Goal: Task Accomplishment & Management: Manage account settings

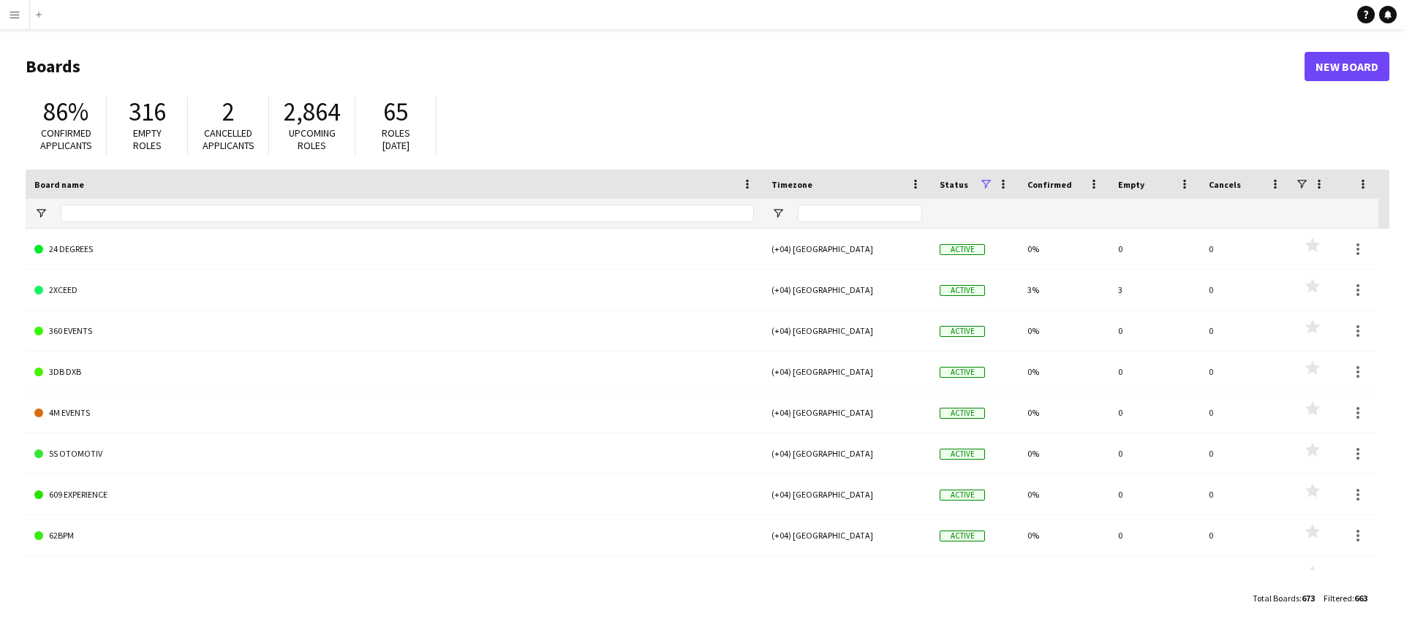
click at [8, 10] on button "Menu" at bounding box center [14, 14] width 29 height 29
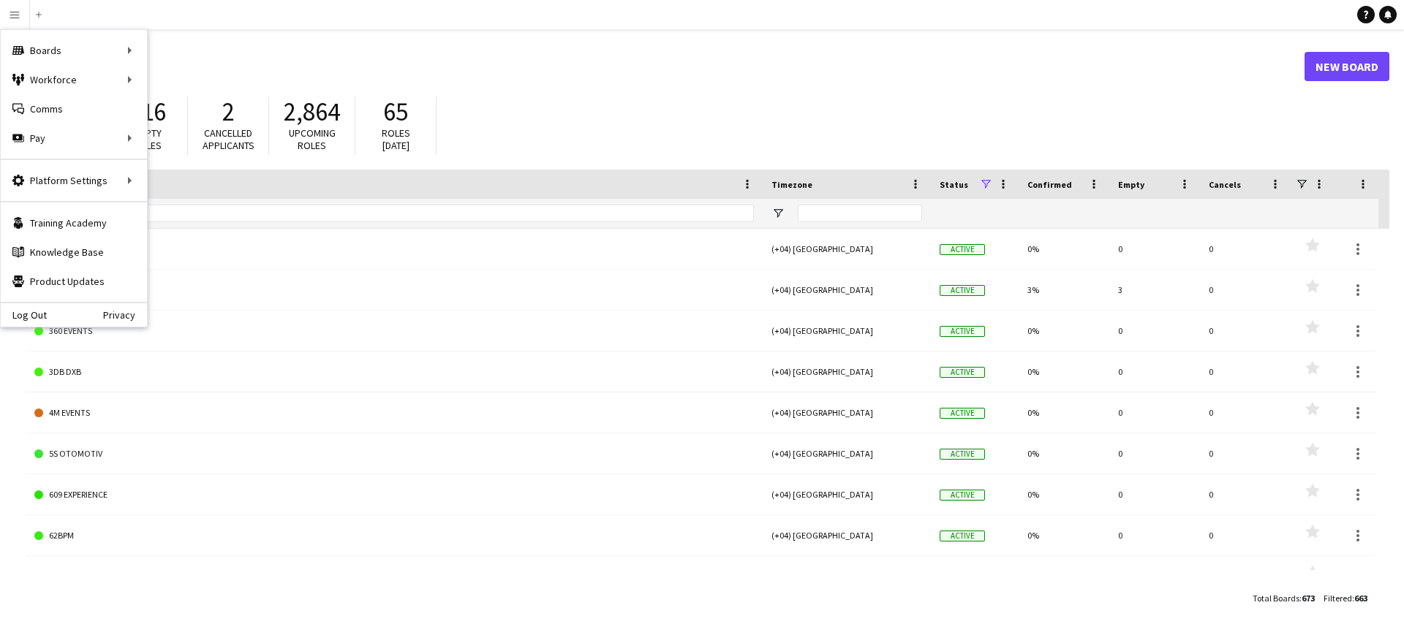
click at [827, 99] on div "86% Confirmed applicants 316 Empty roles 2 Cancelled applicants 2,864 Upcoming …" at bounding box center [708, 129] width 1364 height 80
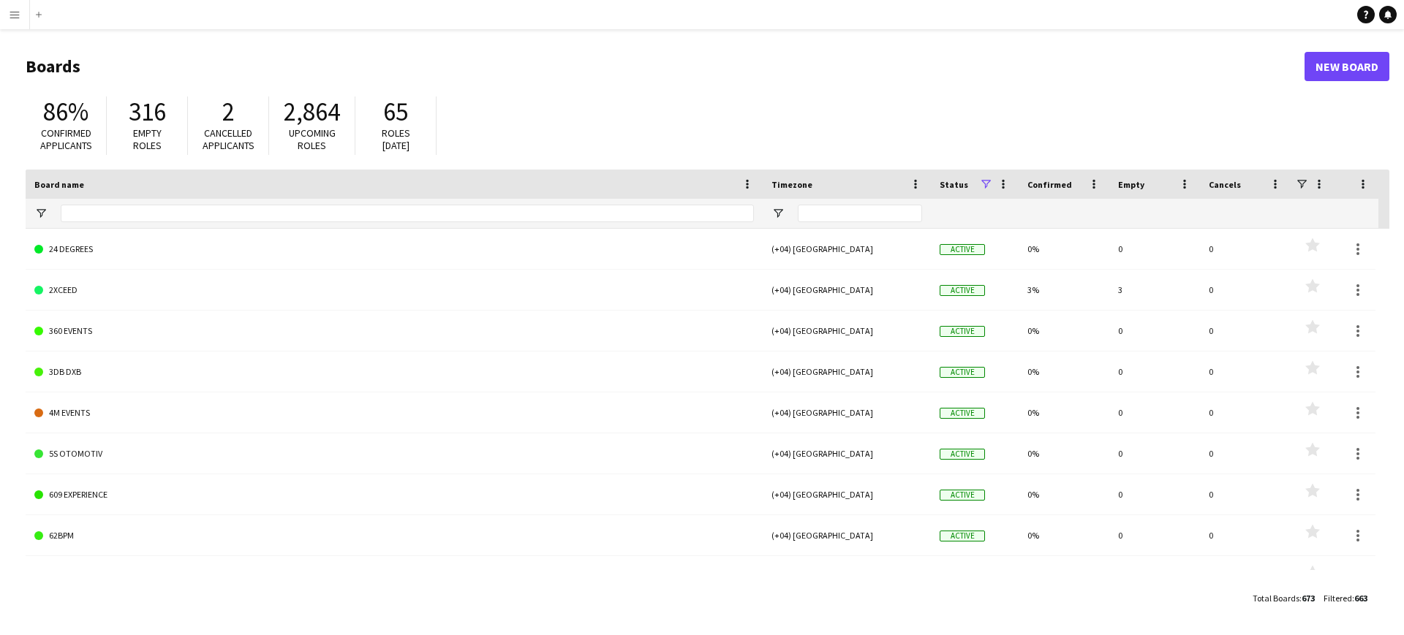
click at [13, 12] on app-icon "Menu" at bounding box center [15, 15] width 12 height 12
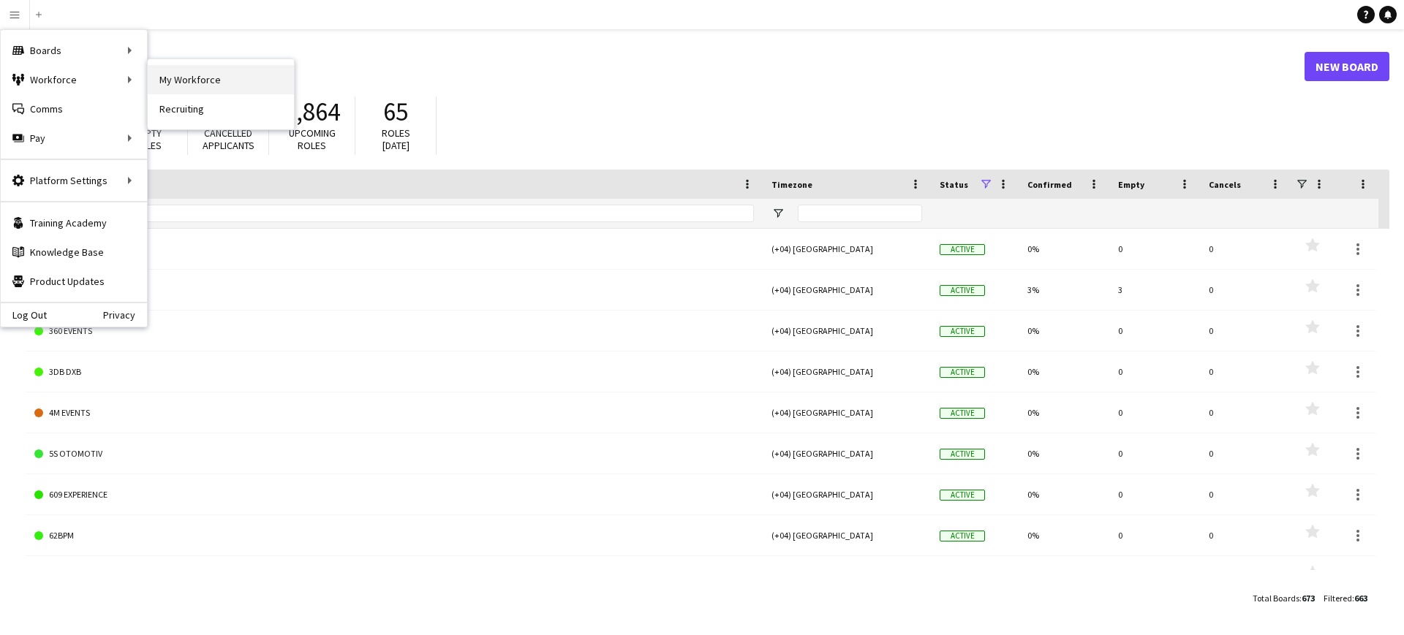
click at [203, 79] on link "My Workforce" at bounding box center [221, 79] width 146 height 29
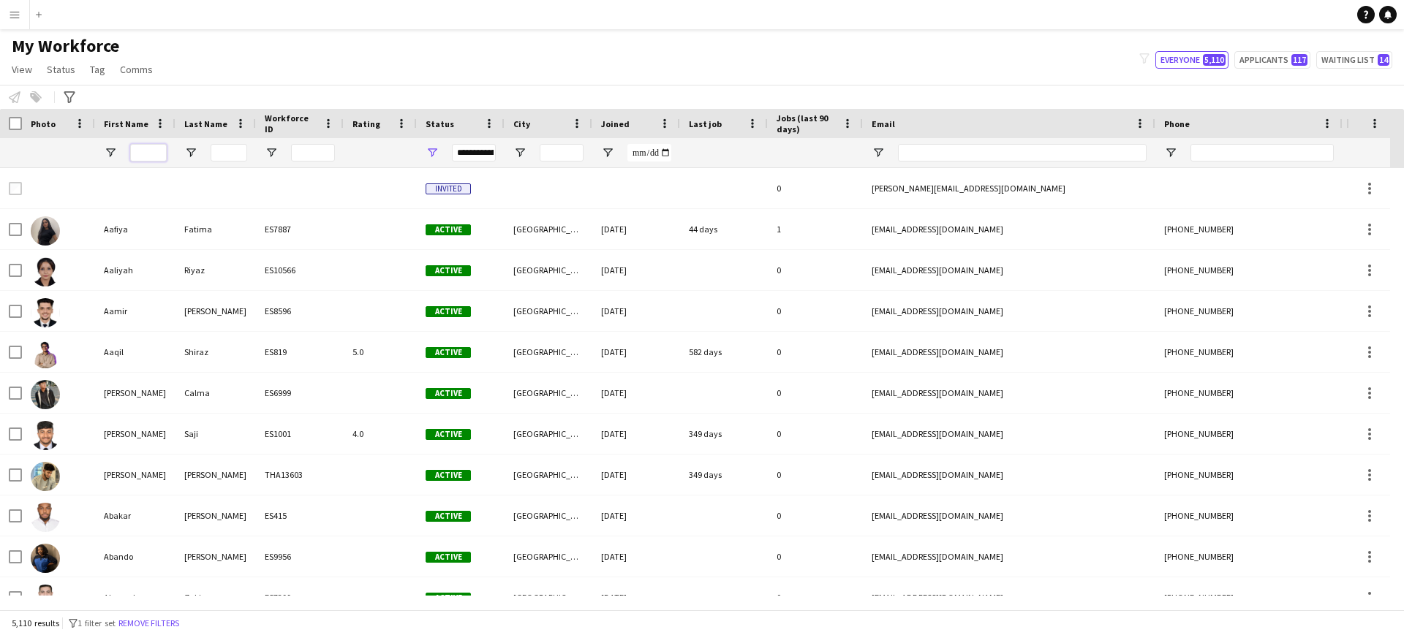
click at [157, 147] on input "First Name Filter Input" at bounding box center [148, 153] width 37 height 18
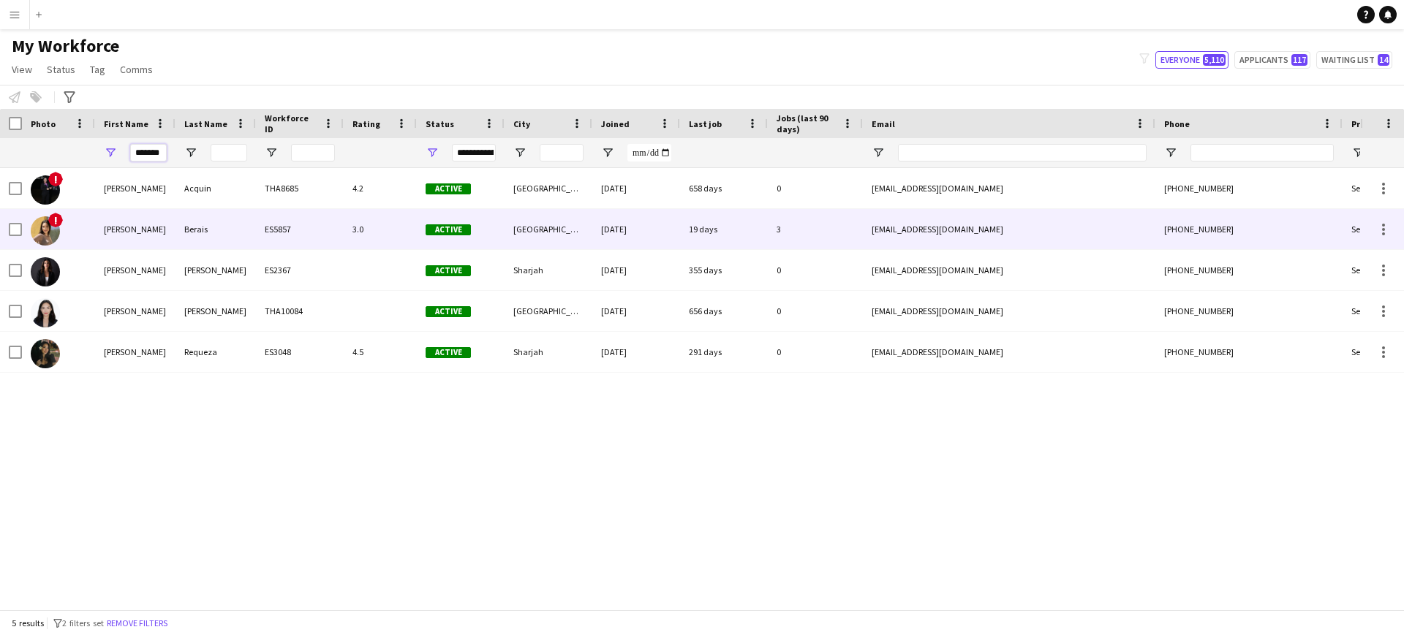
type input "*******"
click at [114, 227] on div "[PERSON_NAME]" at bounding box center [135, 229] width 80 height 40
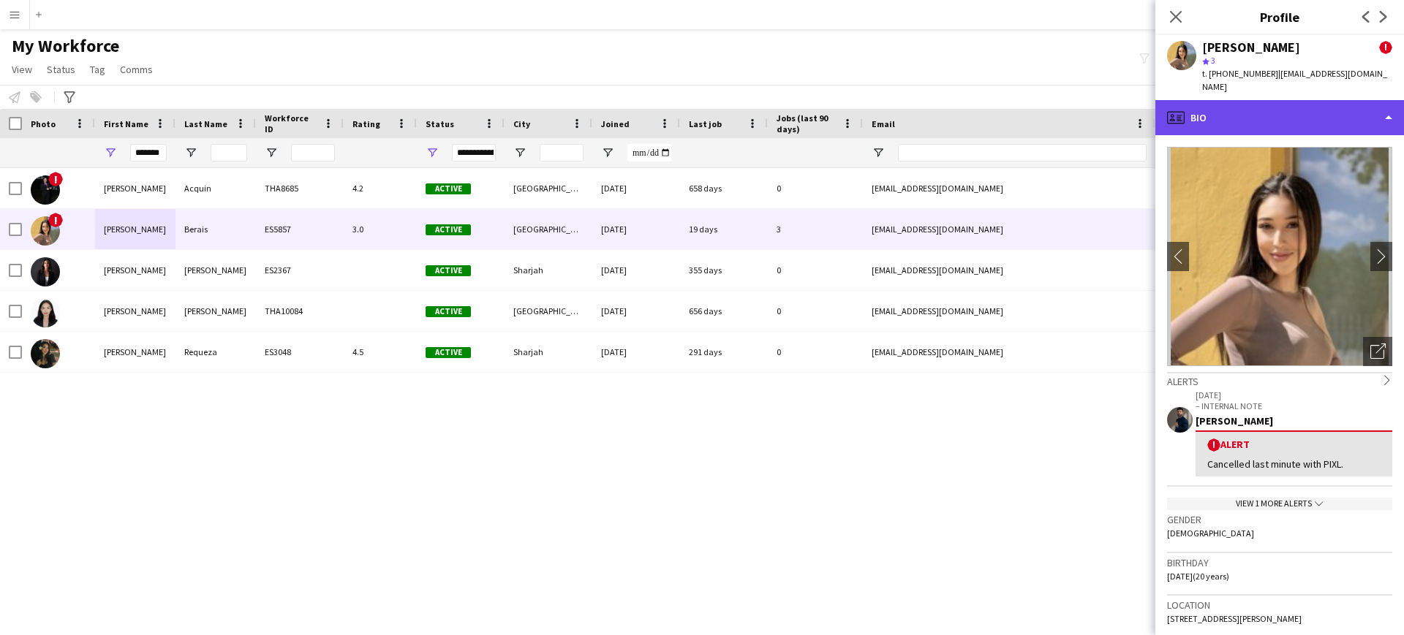
click at [1252, 100] on div "profile Bio" at bounding box center [1279, 117] width 249 height 35
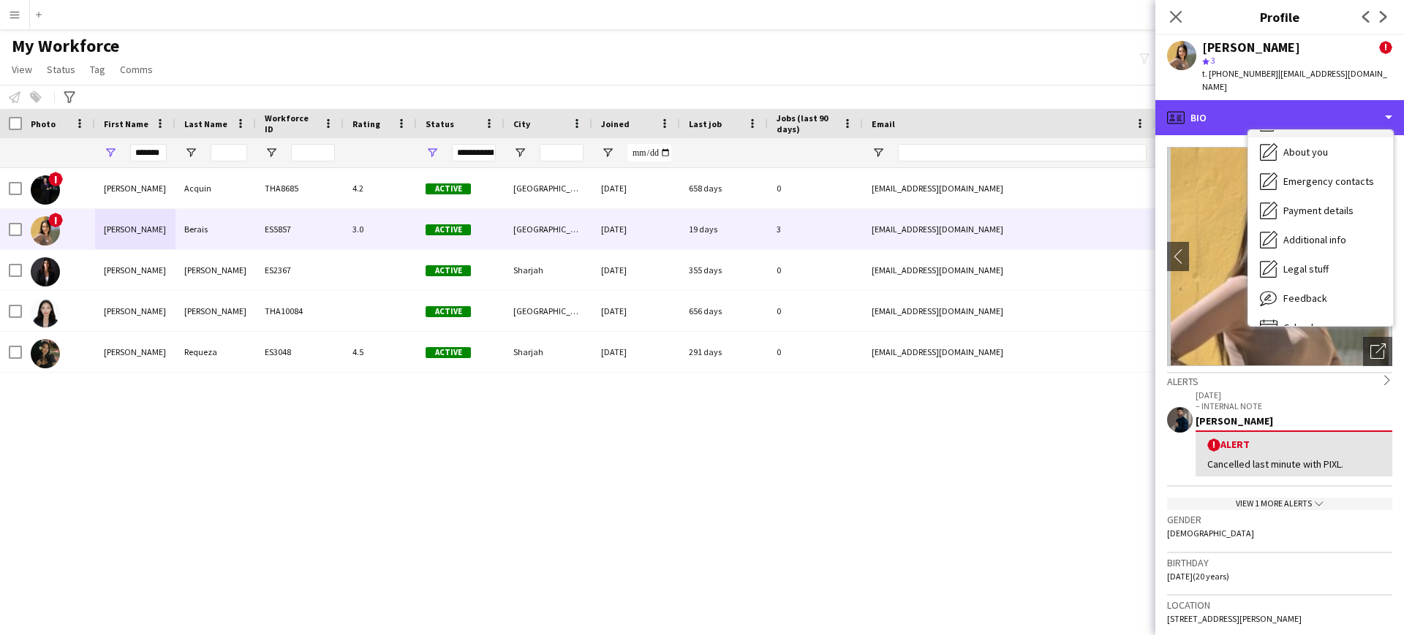
scroll to position [79, 0]
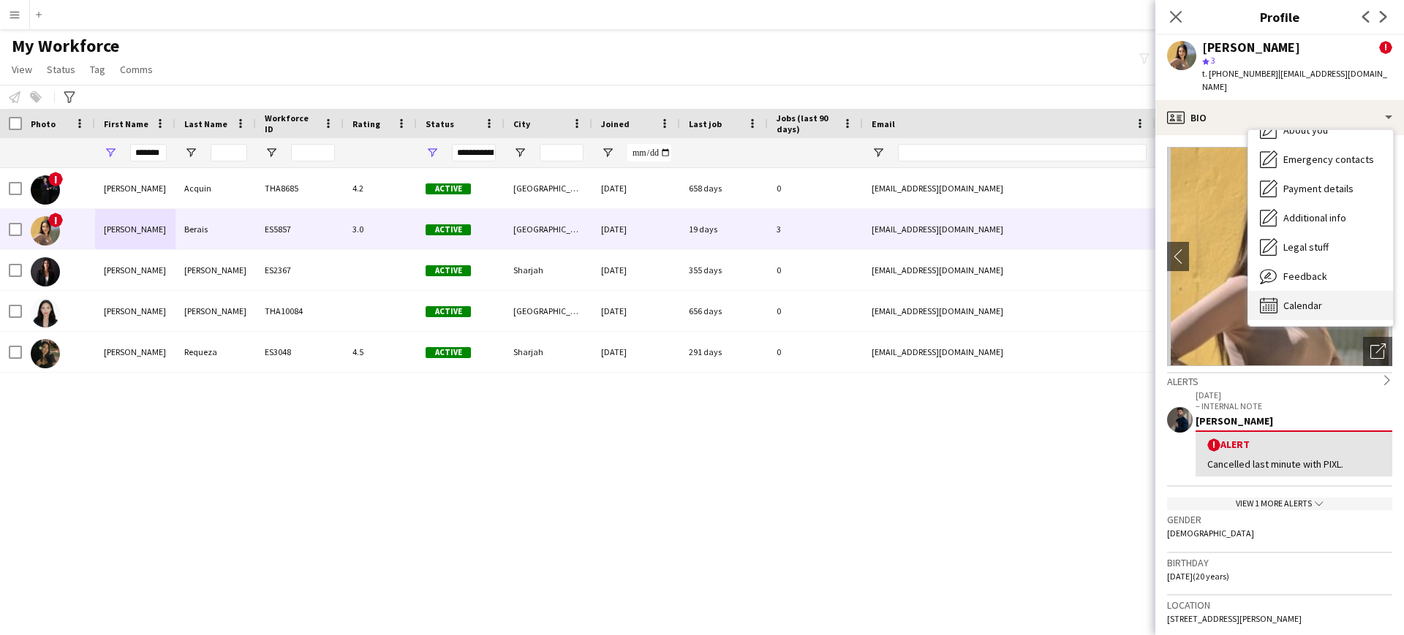
click at [1314, 299] on span "Calendar" at bounding box center [1302, 305] width 39 height 13
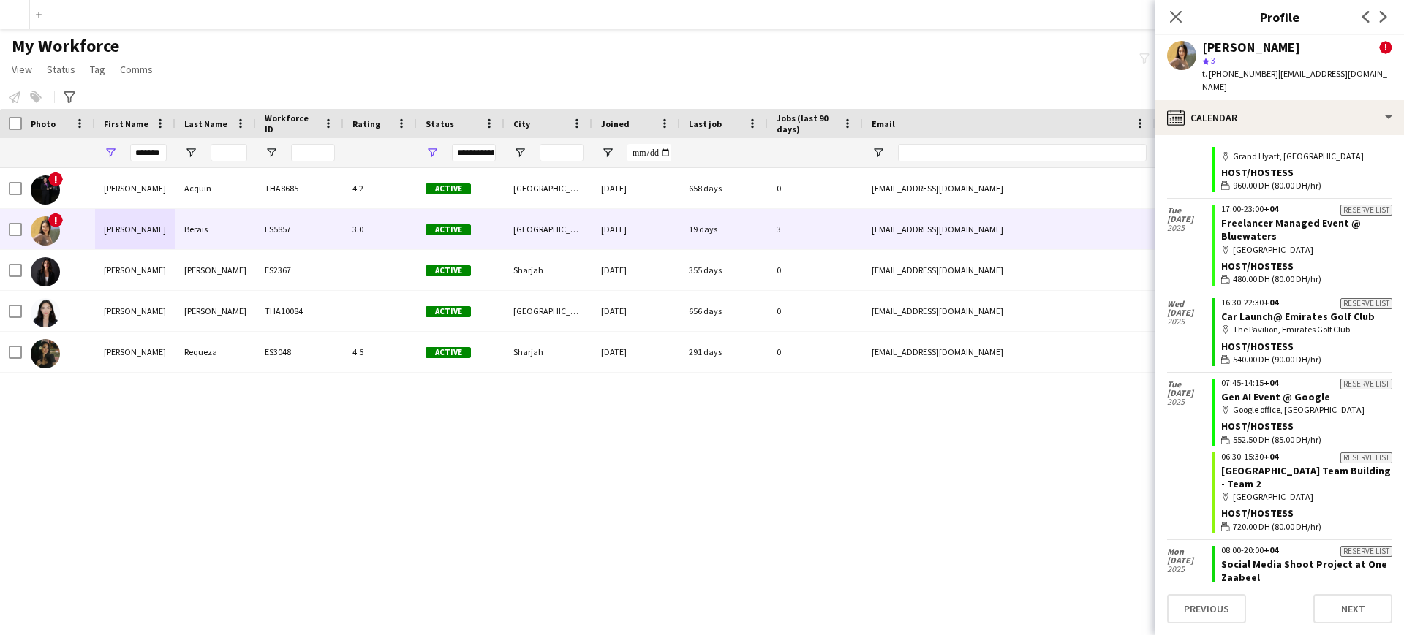
scroll to position [786, 0]
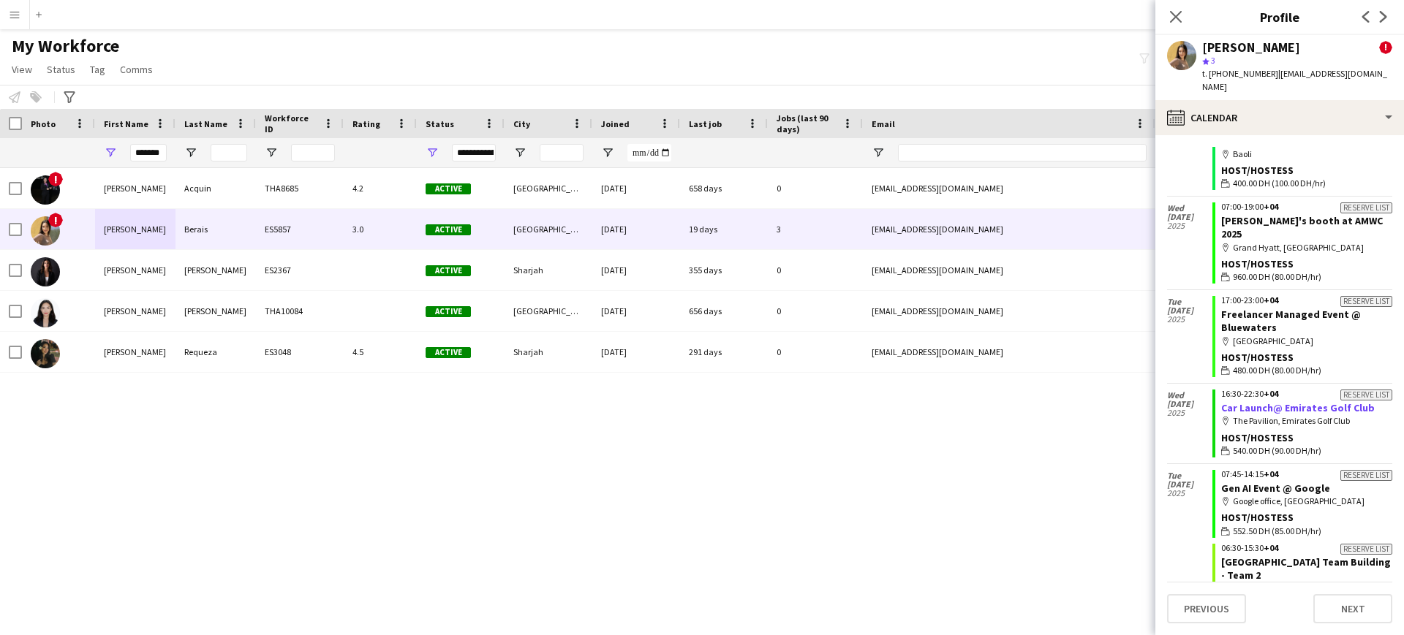
click at [1266, 401] on link "Car Launch@ Emirates Golf Club" at bounding box center [1298, 407] width 154 height 13
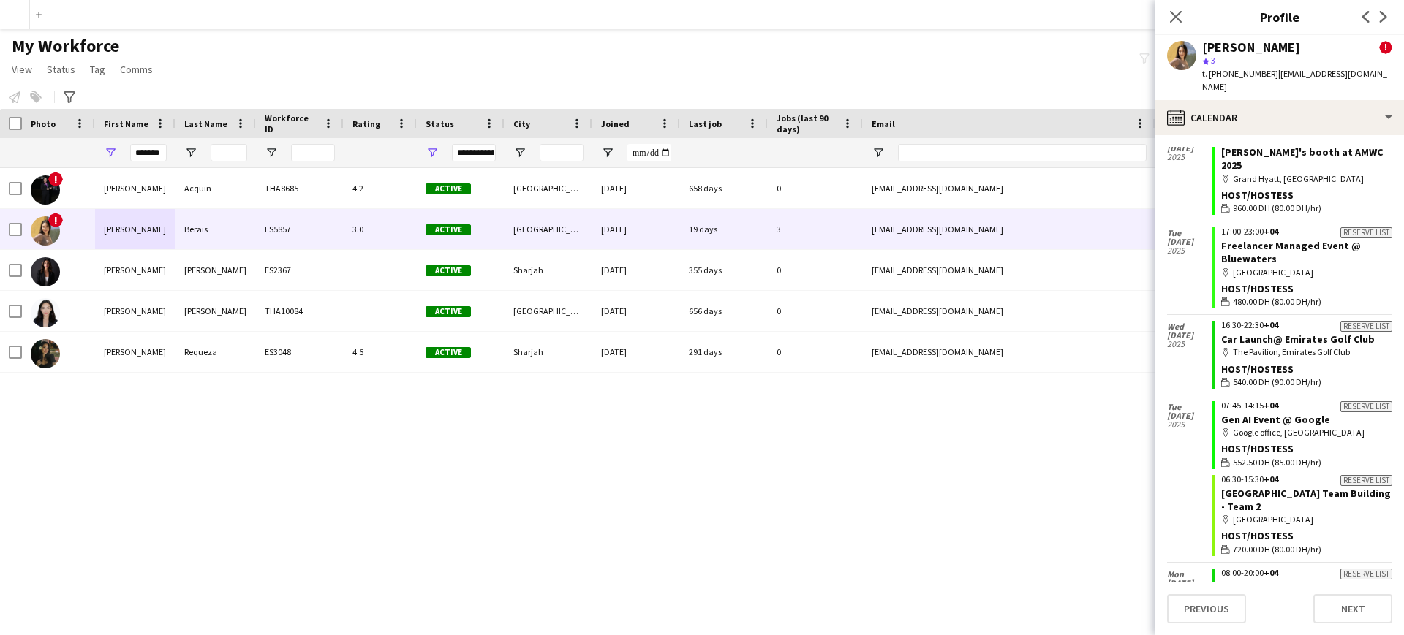
scroll to position [878, 0]
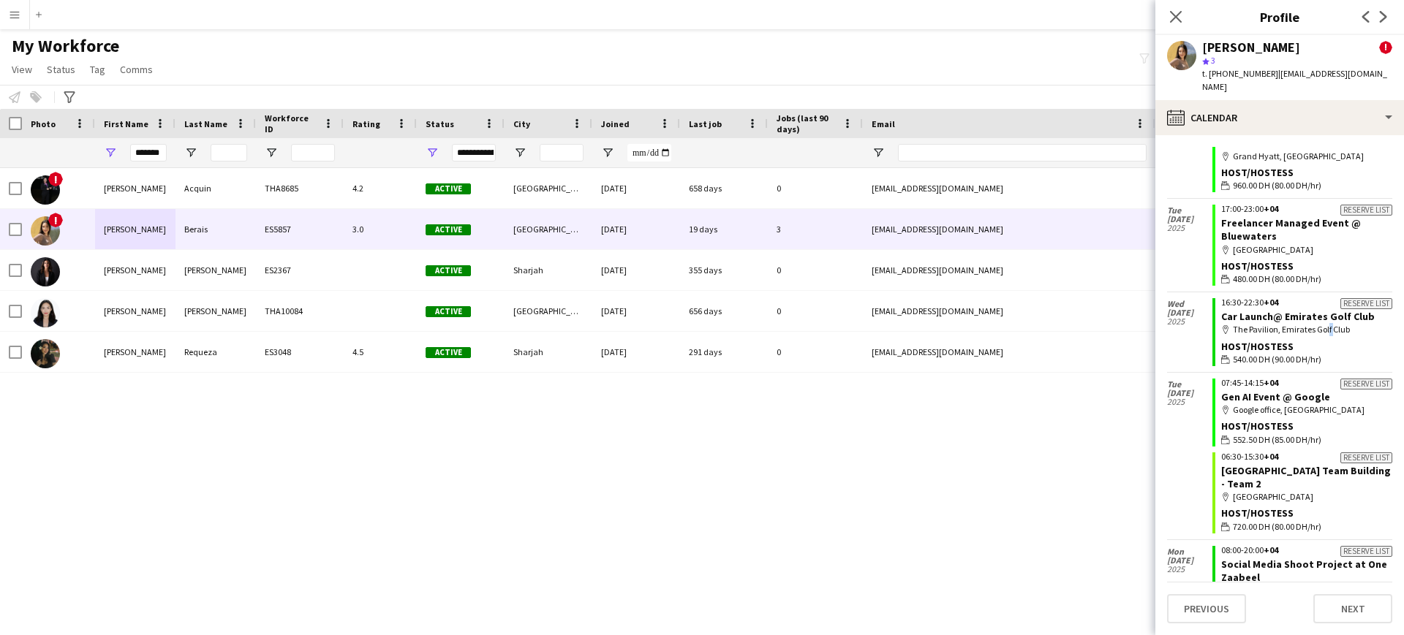
click at [1327, 323] on div "map-marker The Pavilion, Emirates Golf Club" at bounding box center [1306, 329] width 171 height 13
click at [358, 454] on div "! [PERSON_NAME] THA8685 4.2 Active [GEOGRAPHIC_DATA] [DATE] 658 days 0 [EMAIL_A…" at bounding box center [680, 382] width 1360 height 428
click at [11, 22] on button "Menu" at bounding box center [14, 14] width 29 height 29
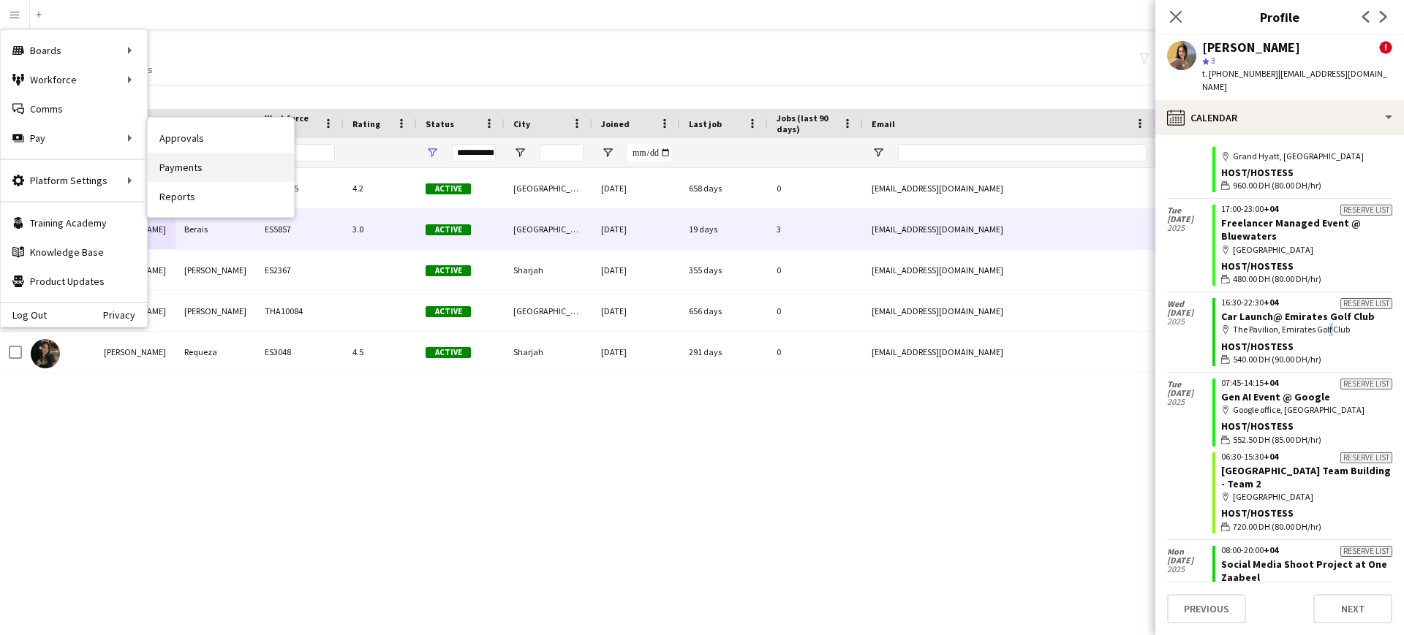
click at [200, 165] on link "Payments" at bounding box center [221, 167] width 146 height 29
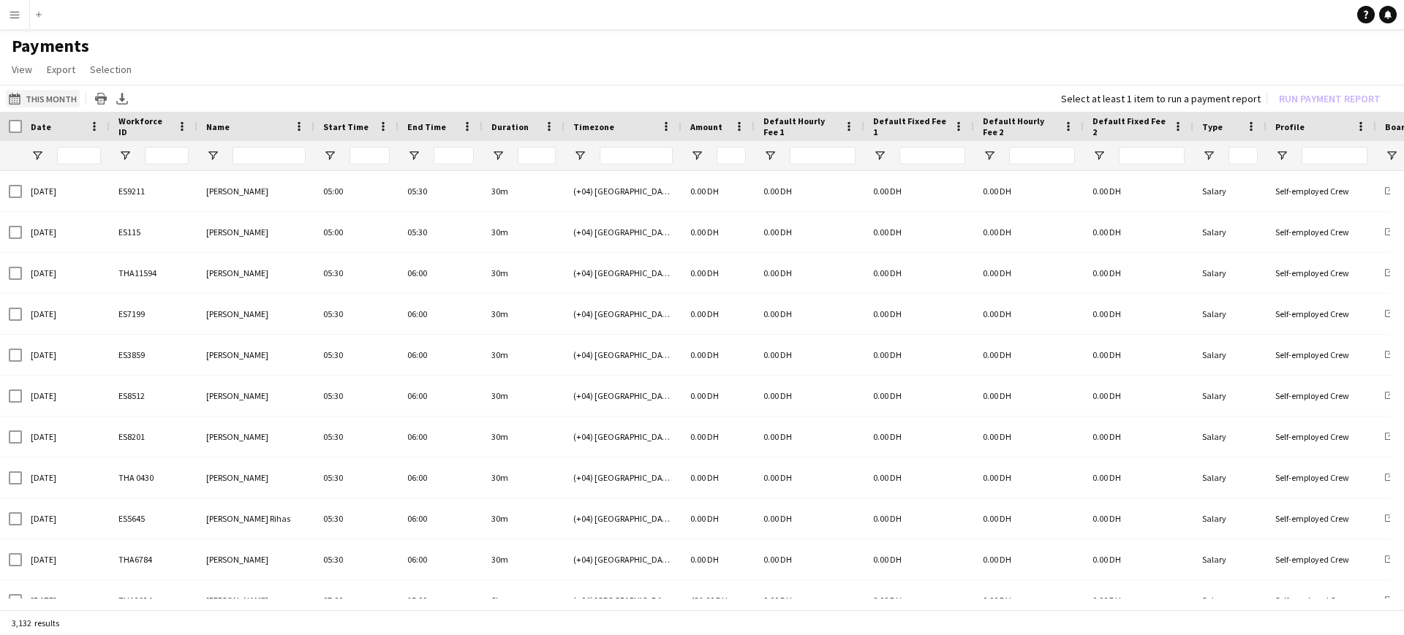
click at [56, 96] on button "This Month This Month" at bounding box center [43, 99] width 74 height 18
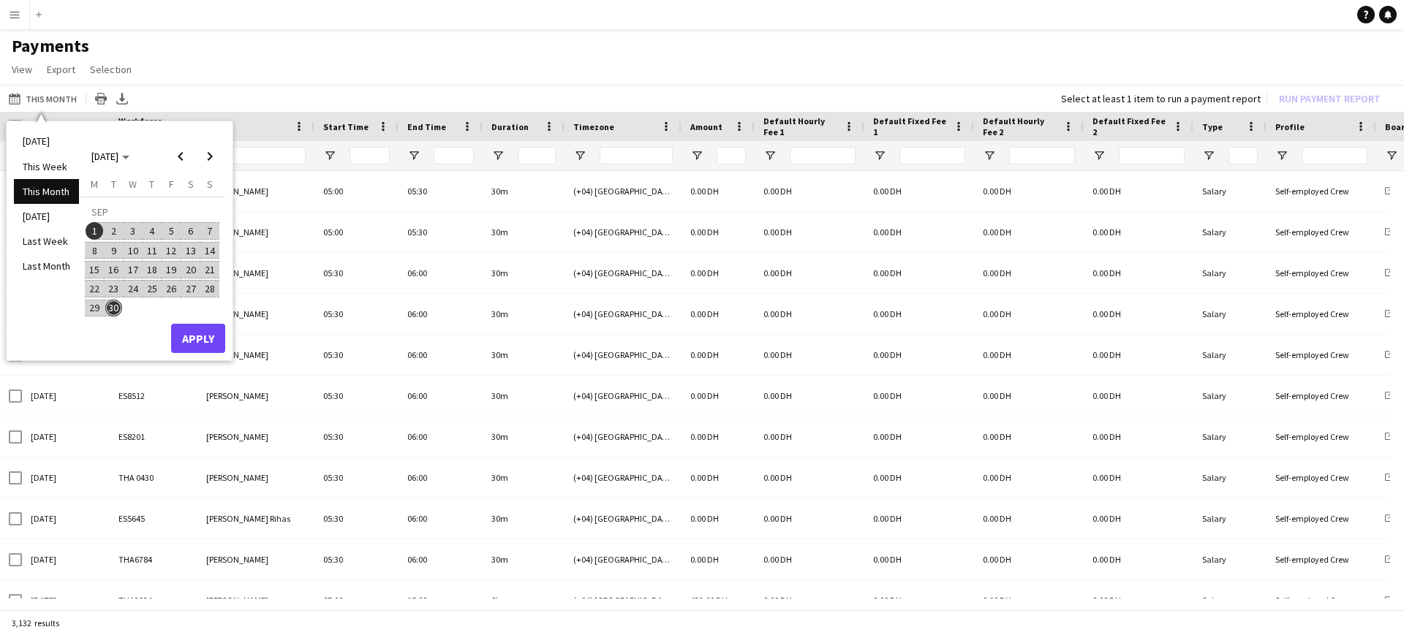
click at [91, 227] on span "1" at bounding box center [95, 231] width 18 height 18
click at [113, 311] on span "30" at bounding box center [114, 309] width 18 height 18
click at [204, 332] on button "Apply" at bounding box center [198, 338] width 54 height 29
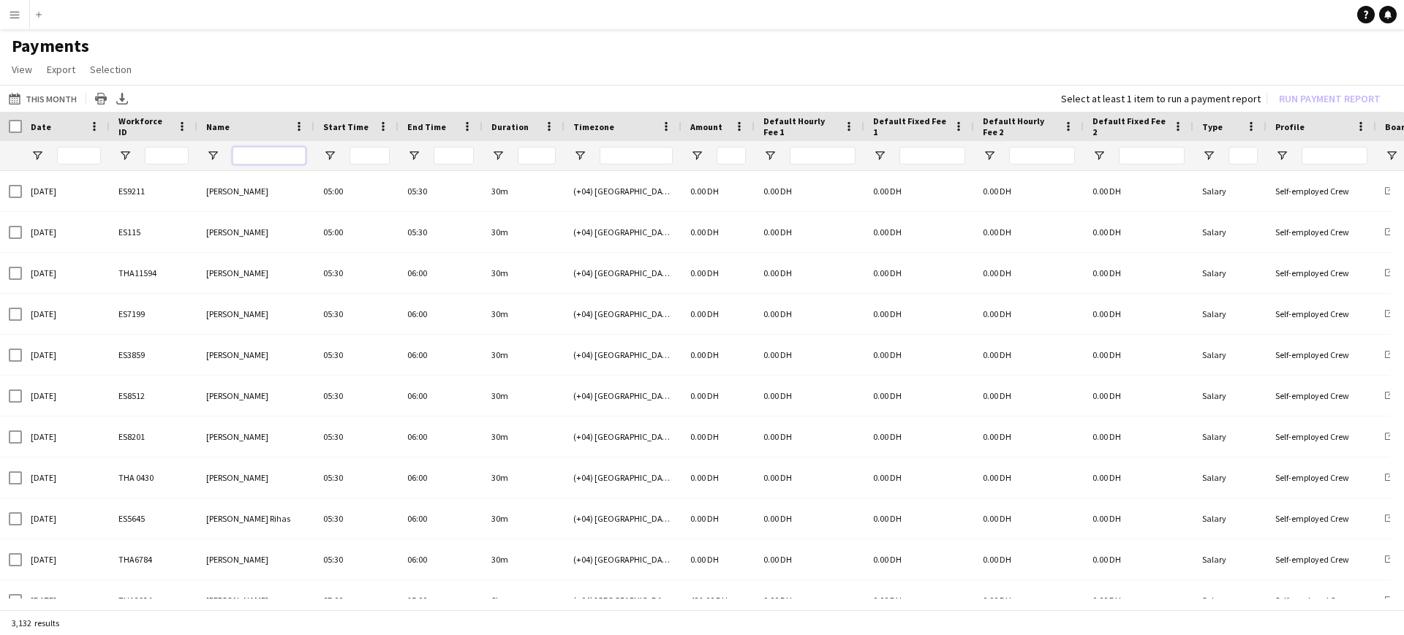
click at [267, 151] on input "Name Filter Input" at bounding box center [269, 156] width 73 height 18
type input "*******"
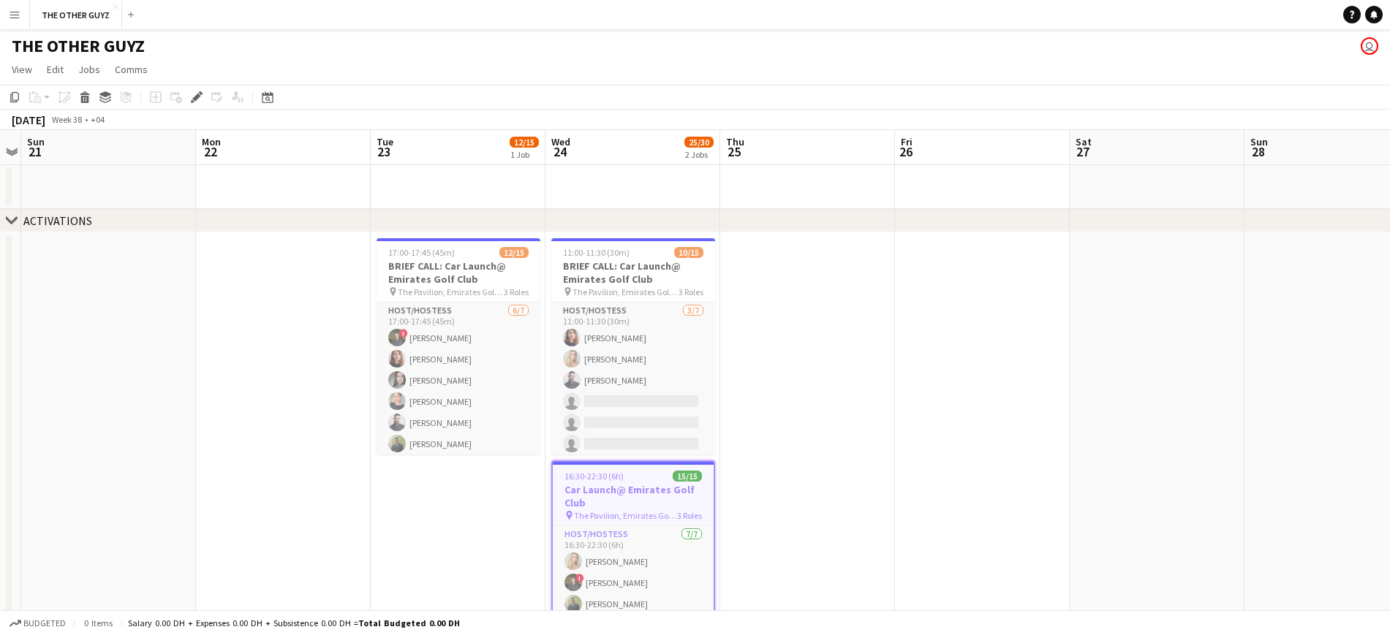
click at [17, 14] on app-icon "Menu" at bounding box center [15, 15] width 12 height 12
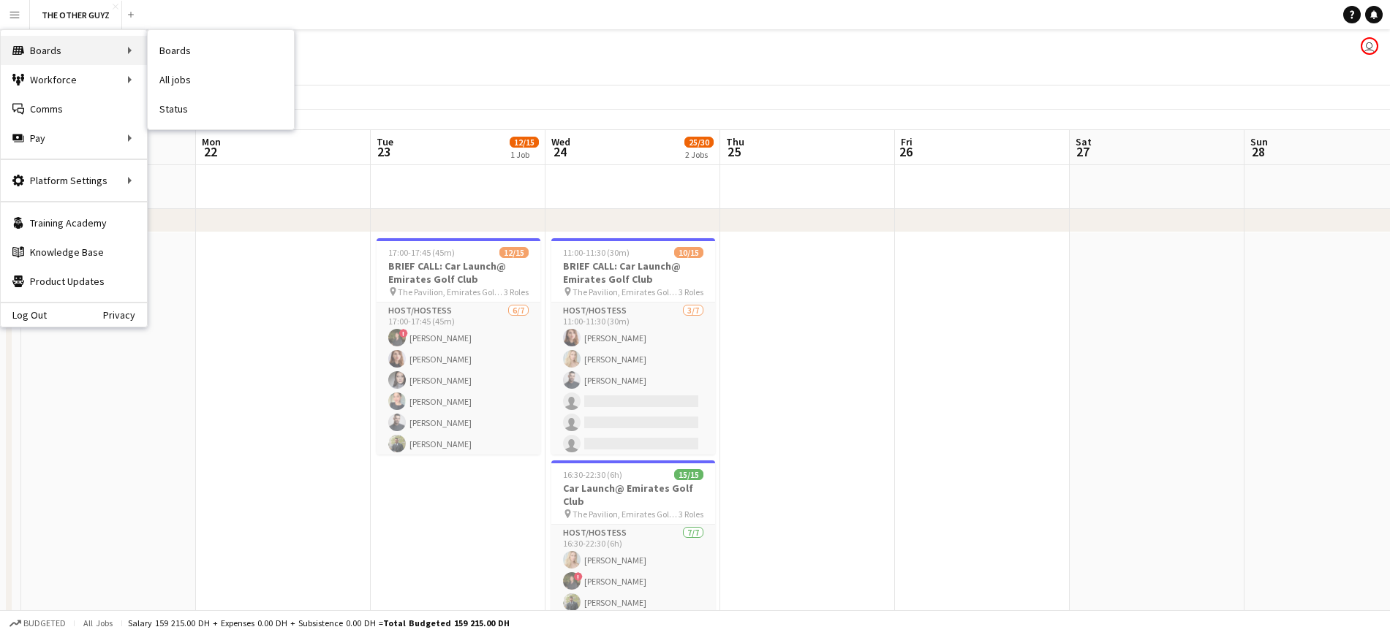
drag, startPoint x: 34, startPoint y: 48, endPoint x: 57, endPoint y: 48, distance: 22.7
click at [57, 48] on div "Boards Boards" at bounding box center [74, 50] width 146 height 29
click at [270, 45] on div "THE OTHER GUYZ user" at bounding box center [695, 43] width 1390 height 28
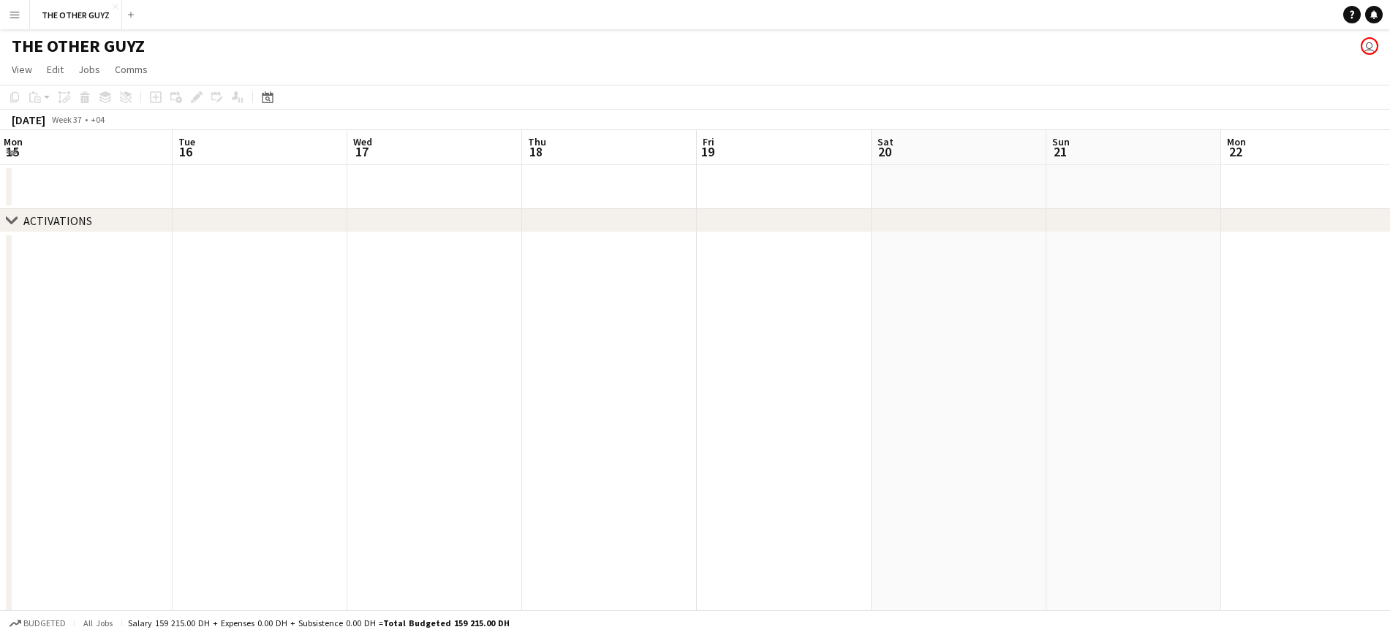
scroll to position [0, 312]
drag, startPoint x: 188, startPoint y: 314, endPoint x: 1253, endPoint y: 301, distance: 1064.8
click at [1253, 301] on app-calendar-viewport "Sat 13 Sun 14 Mon 15 Tue 16 Wed 17 Thu 18 Fri 19 Sat 20 Sun 21 Mon 22 Tue 23 12…" at bounding box center [695, 552] width 1390 height 845
